Goal: Information Seeking & Learning: Understand process/instructions

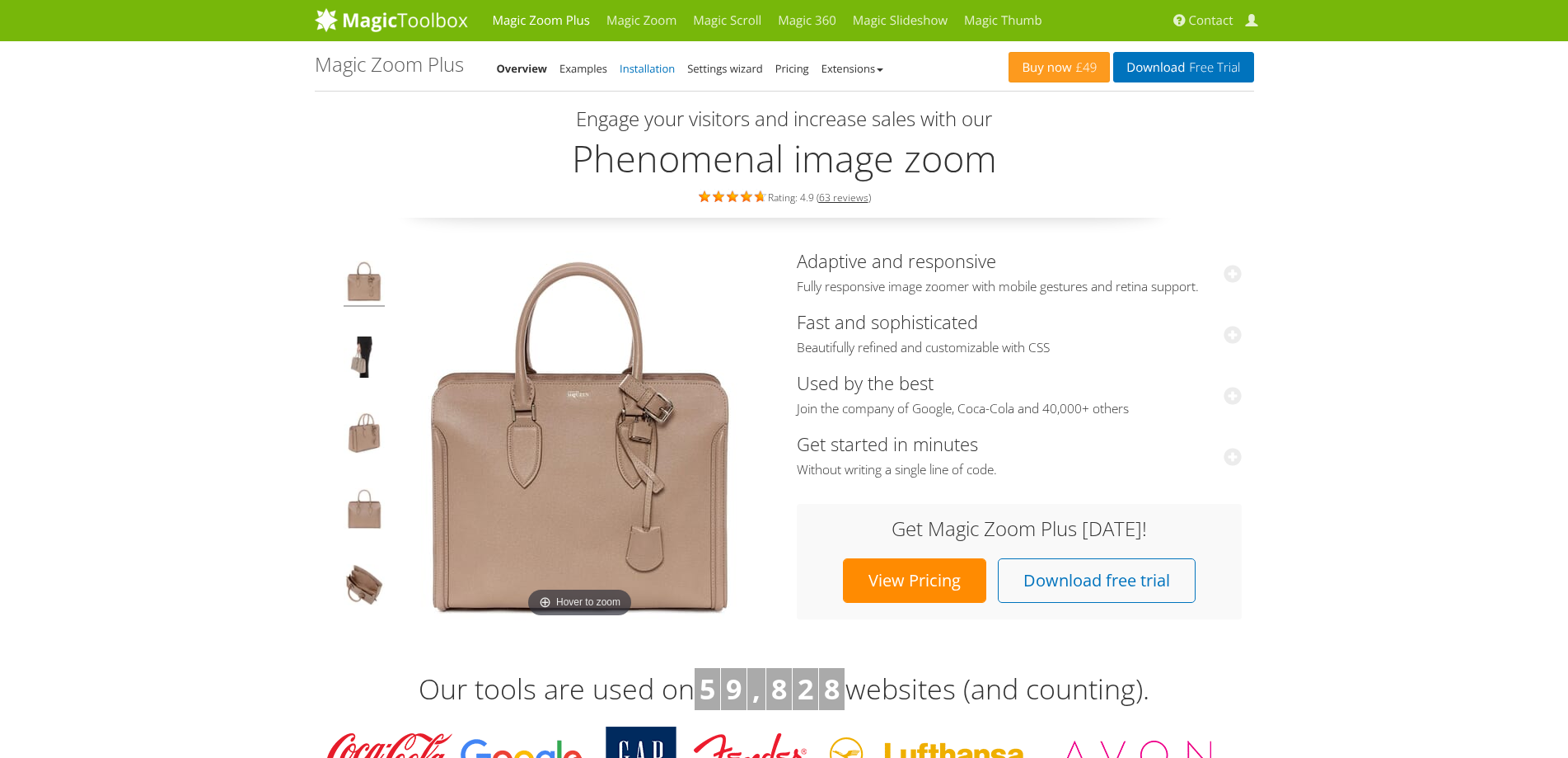
click at [648, 66] on link "Installation" at bounding box center [647, 68] width 56 height 15
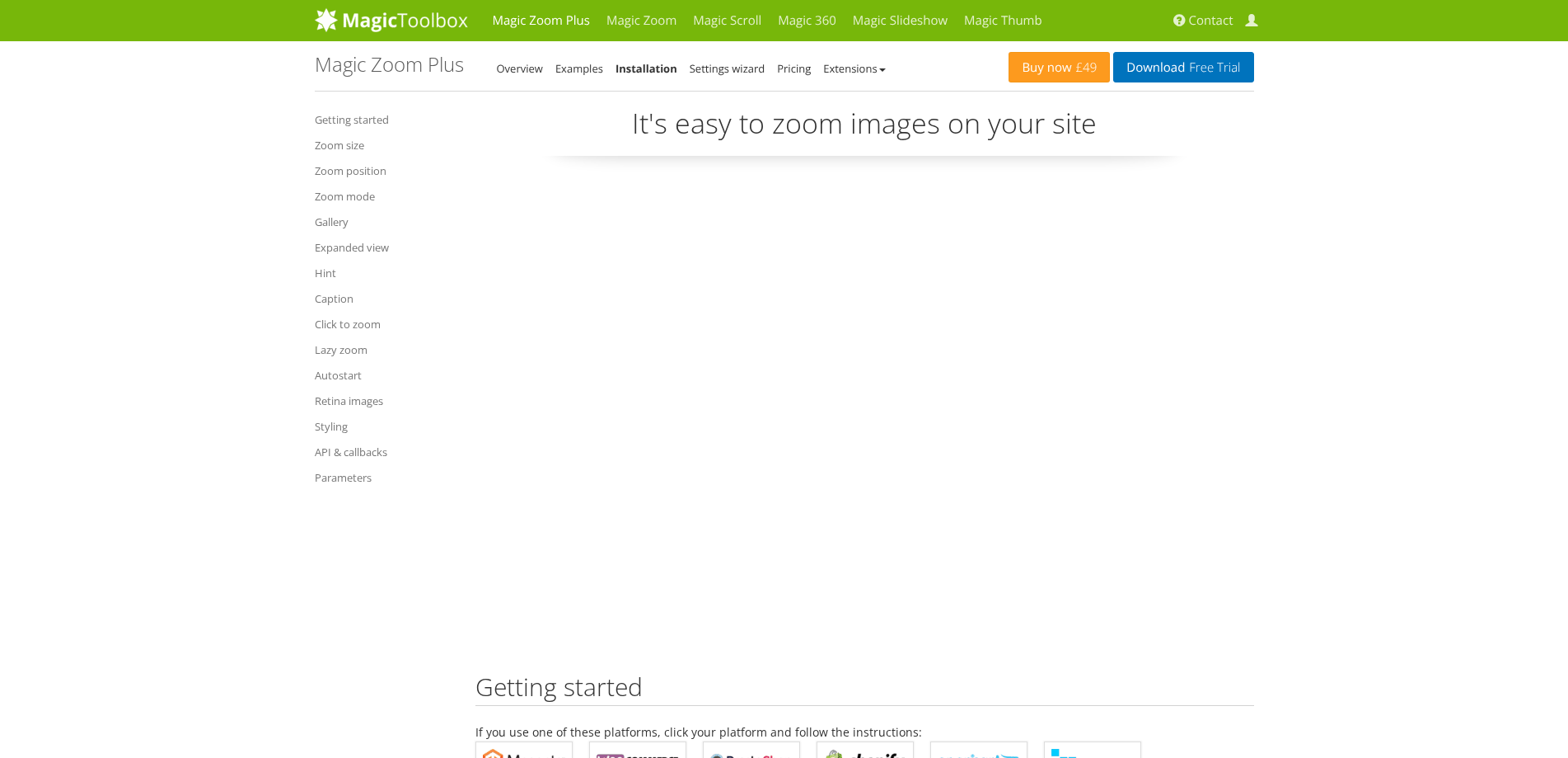
click at [727, 71] on link "Settings wizard" at bounding box center [727, 68] width 76 height 15
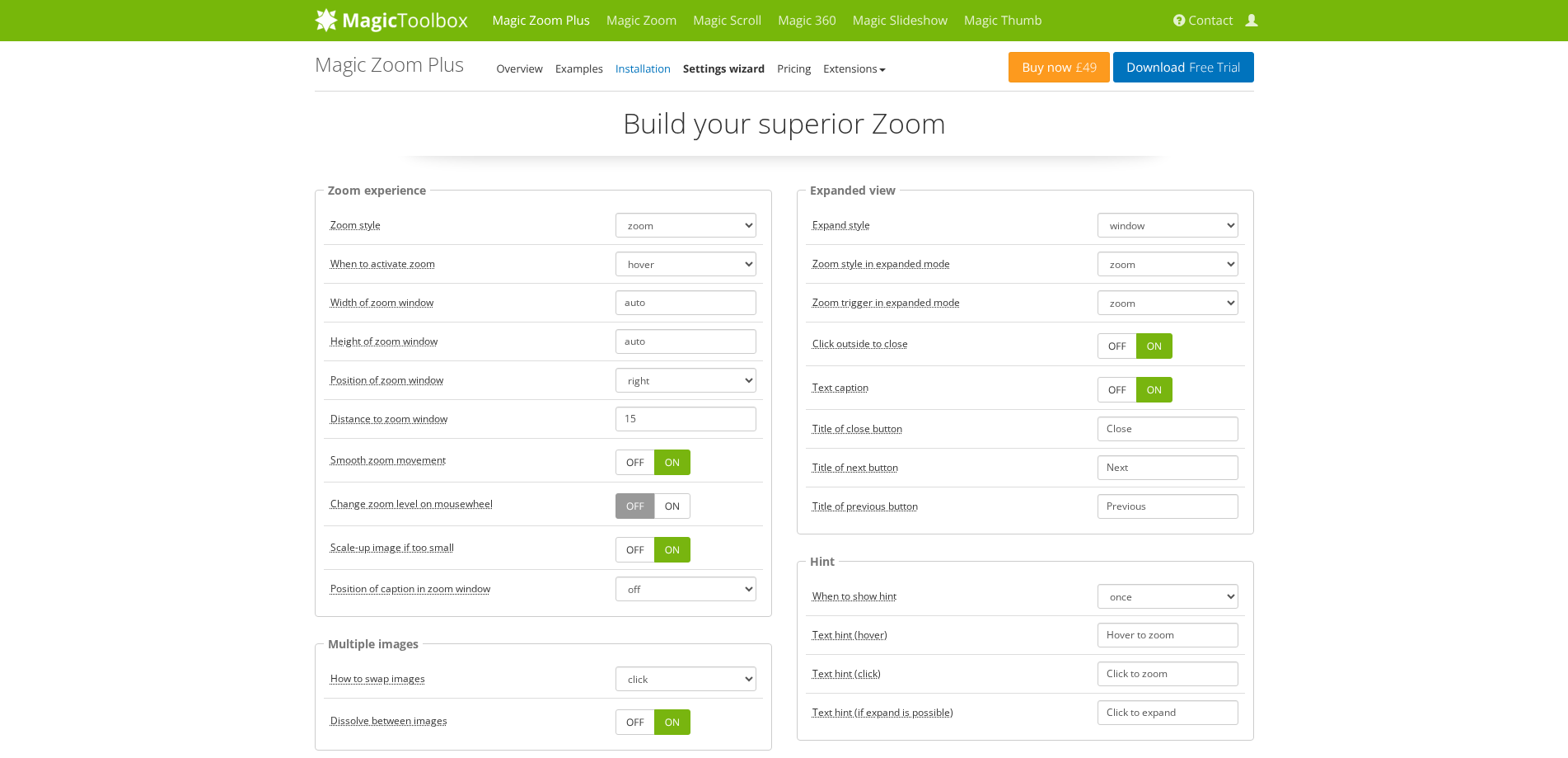
click at [665, 72] on link "Installation" at bounding box center [643, 68] width 56 height 15
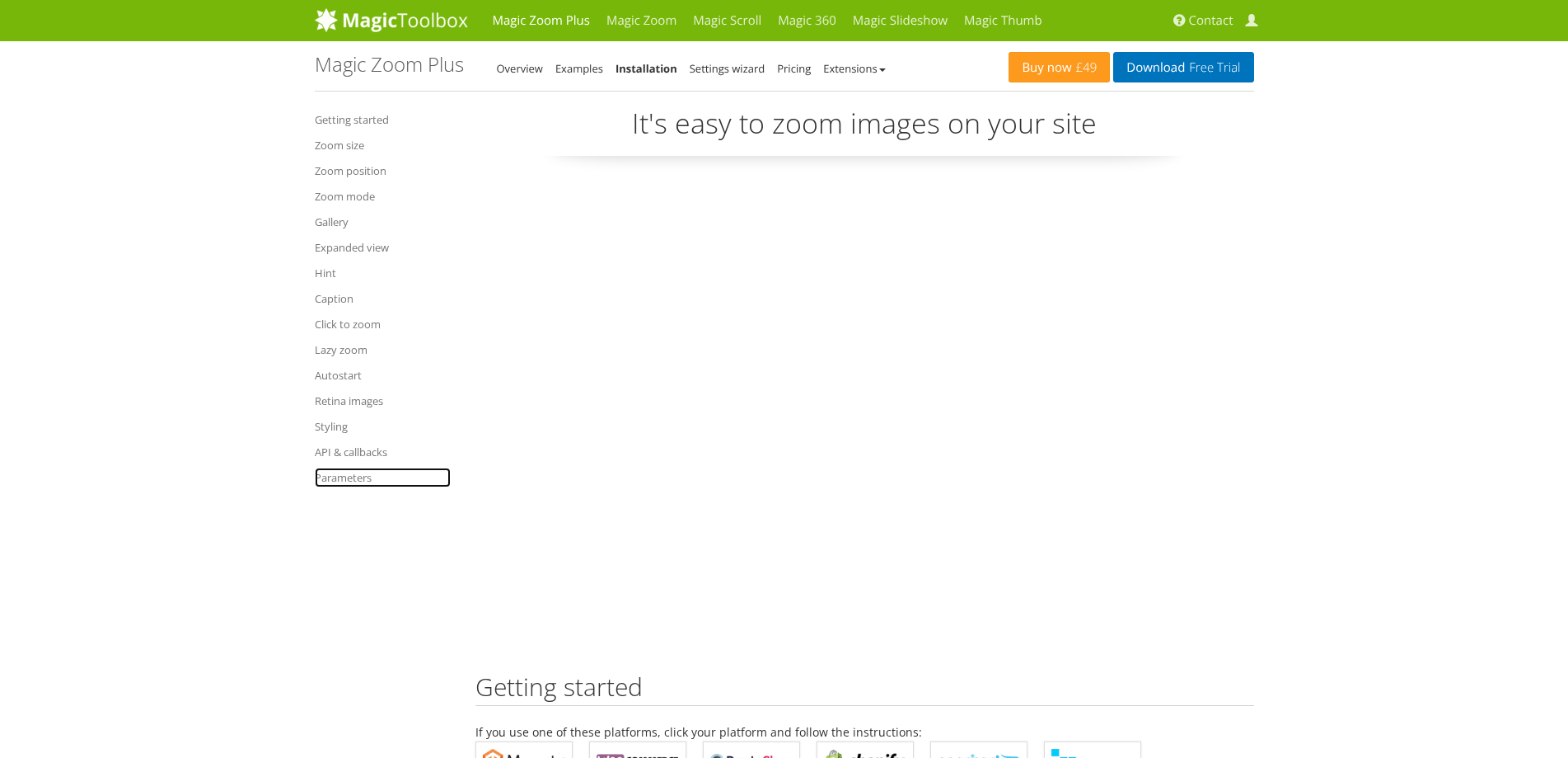
click at [359, 477] on link "Parameters" at bounding box center [382, 477] width 136 height 20
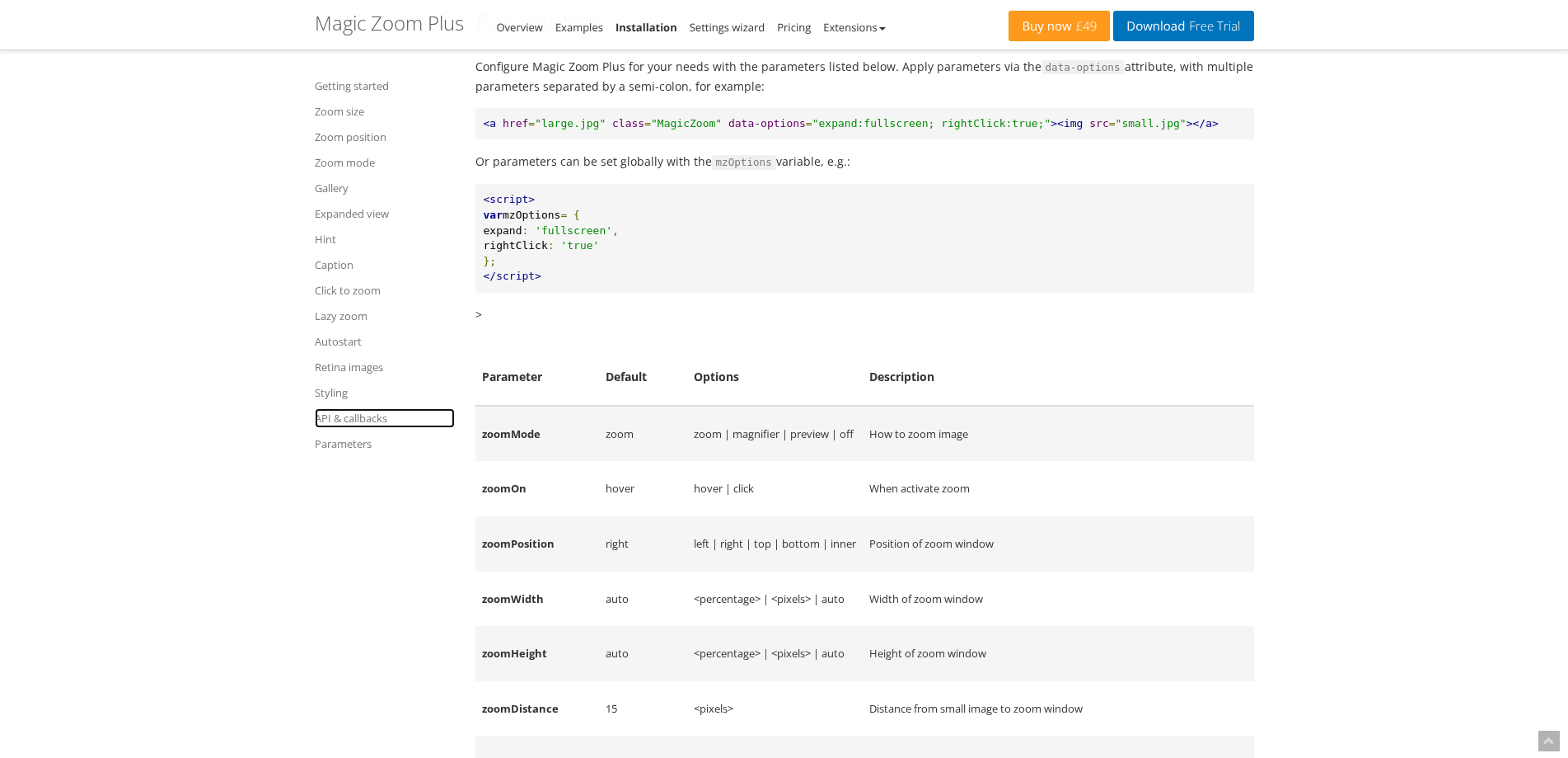
click at [359, 424] on link "API & callbacks" at bounding box center [385, 418] width 140 height 20
